Goal: Find specific page/section: Find specific page/section

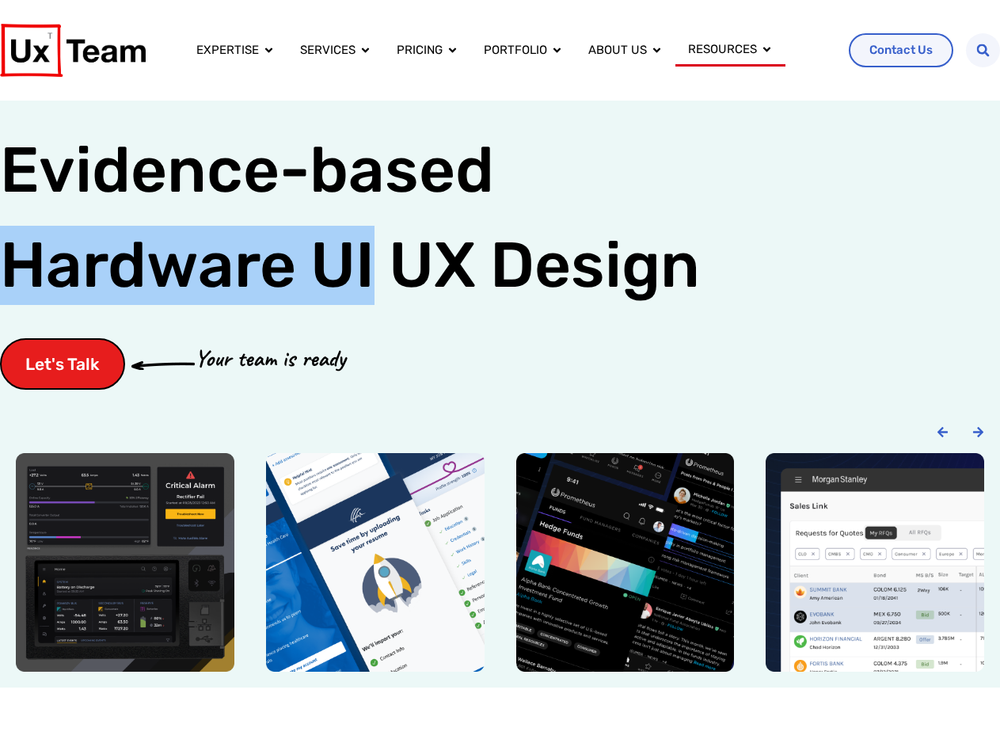
click at [500, 373] on div "Let's Talk Your team is ready" at bounding box center [500, 363] width 1000 height 51
click at [983, 50] on icon "Search" at bounding box center [982, 50] width 13 height 13
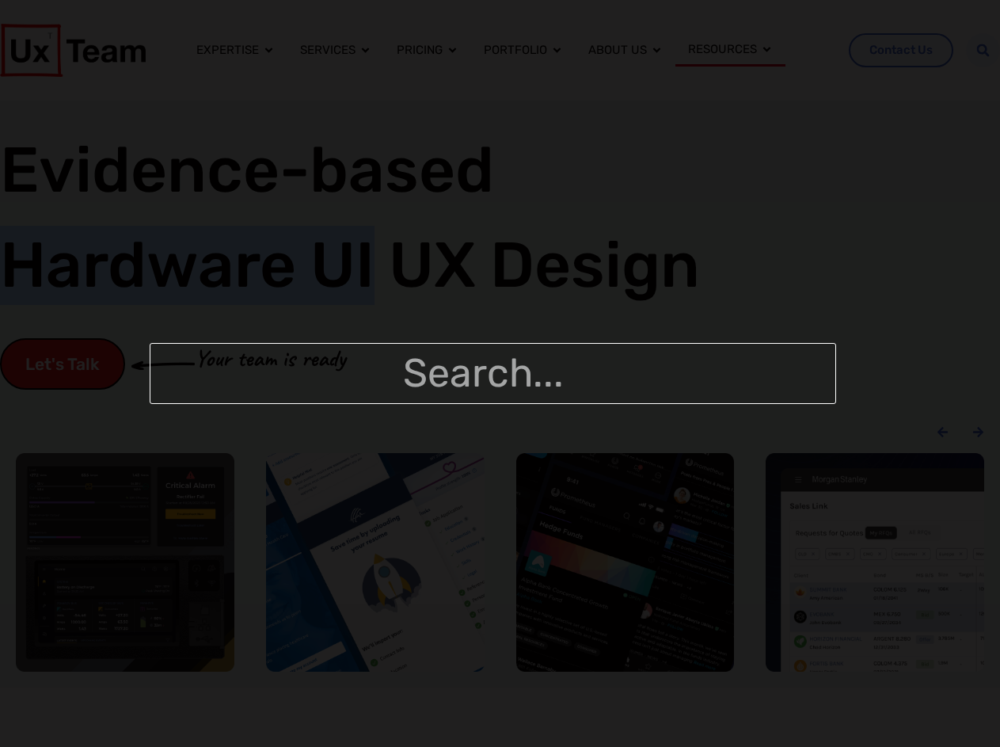
click at [500, 562] on div "Carousel" at bounding box center [500, 562] width 968 height 219
click at [942, 432] on div "Search" at bounding box center [500, 373] width 1000 height 747
click at [978, 432] on icon "Next slide" at bounding box center [978, 432] width 10 height 10
